Goal: Transaction & Acquisition: Purchase product/service

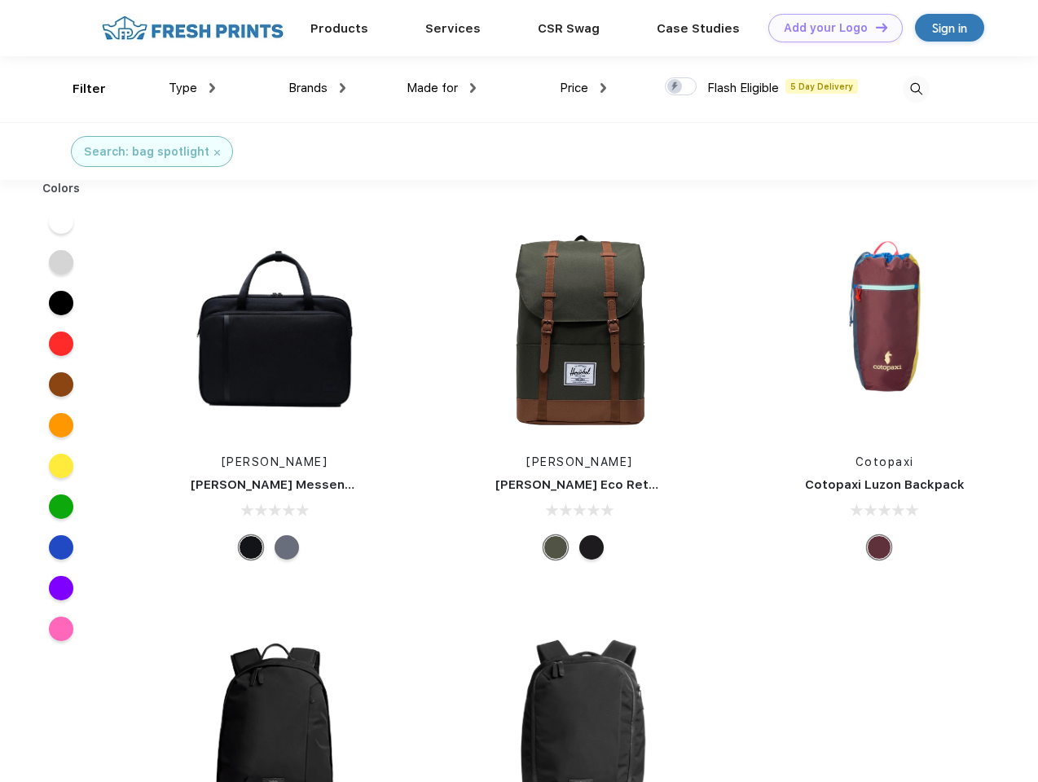
click at [829, 28] on link "Add your Logo Design Tool" at bounding box center [835, 28] width 134 height 29
click at [0, 0] on div "Design Tool" at bounding box center [0, 0] width 0 height 0
click at [874, 27] on link "Add your Logo Design Tool" at bounding box center [835, 28] width 134 height 29
click at [78, 89] on div "Filter" at bounding box center [89, 89] width 33 height 19
click at [192, 88] on span "Type" at bounding box center [183, 88] width 29 height 15
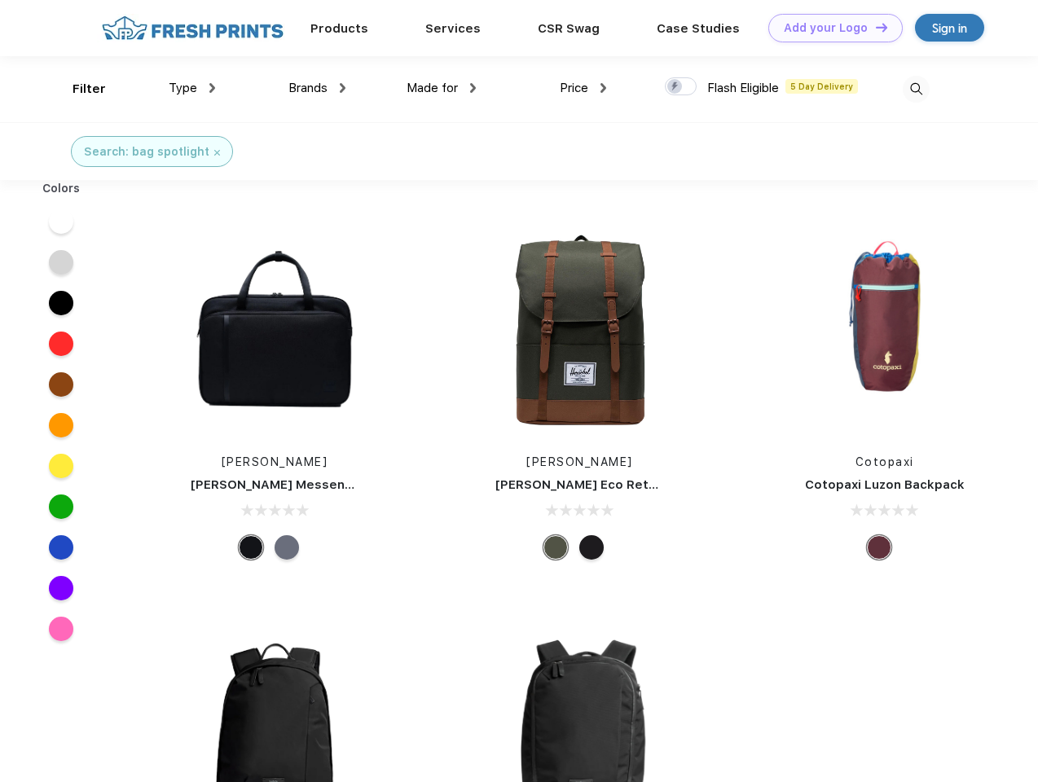
click at [317, 88] on span "Brands" at bounding box center [307, 88] width 39 height 15
click at [442, 88] on span "Made for" at bounding box center [432, 88] width 51 height 15
click at [583, 88] on span "Price" at bounding box center [574, 88] width 29 height 15
click at [681, 87] on div at bounding box center [681, 86] width 32 height 18
click at [675, 87] on input "checkbox" at bounding box center [670, 82] width 11 height 11
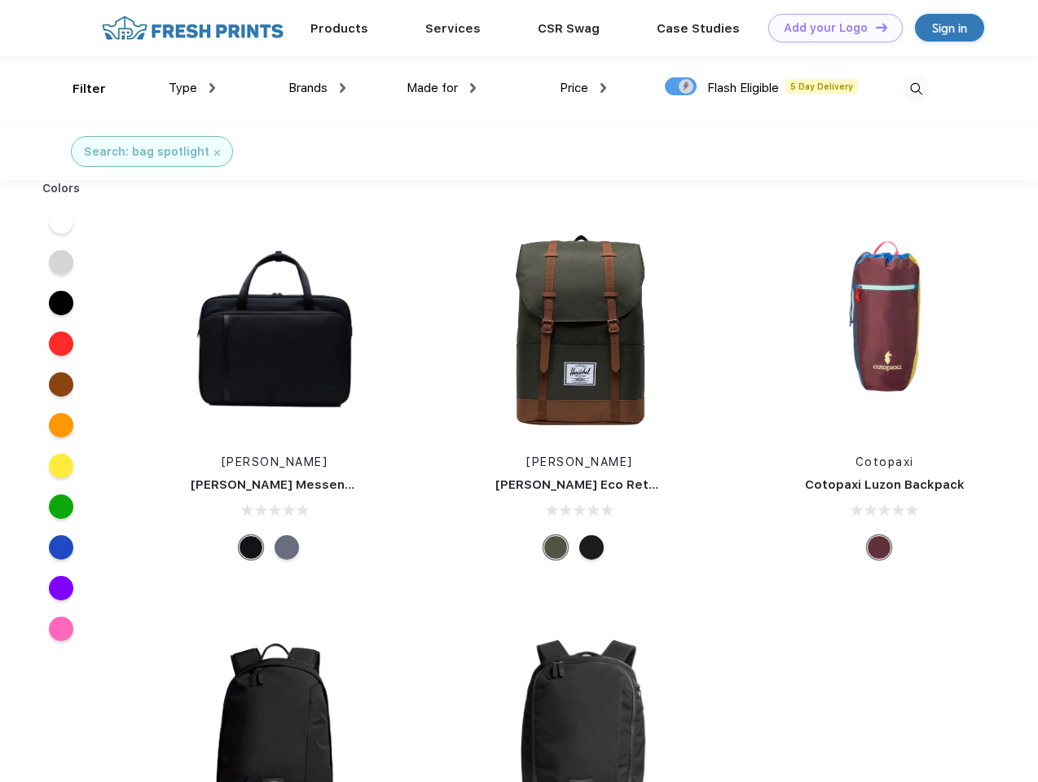
checkbox input "true"
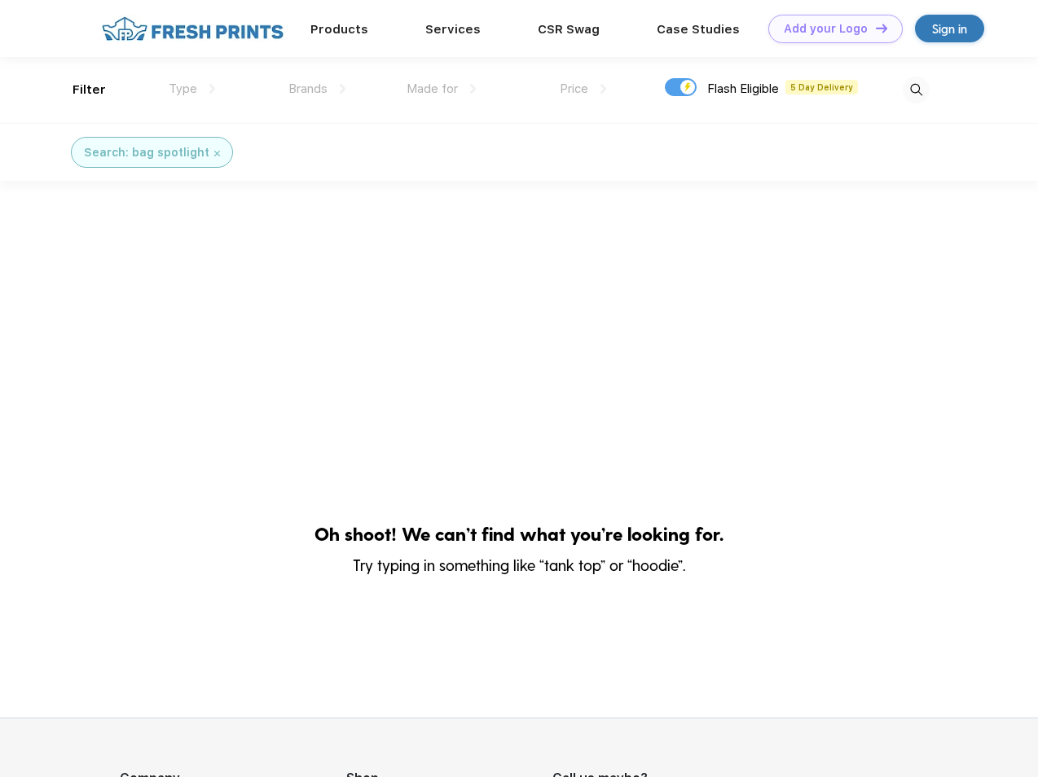
click at [916, 89] on img at bounding box center [916, 90] width 27 height 27
